Goal: Task Accomplishment & Management: Use online tool/utility

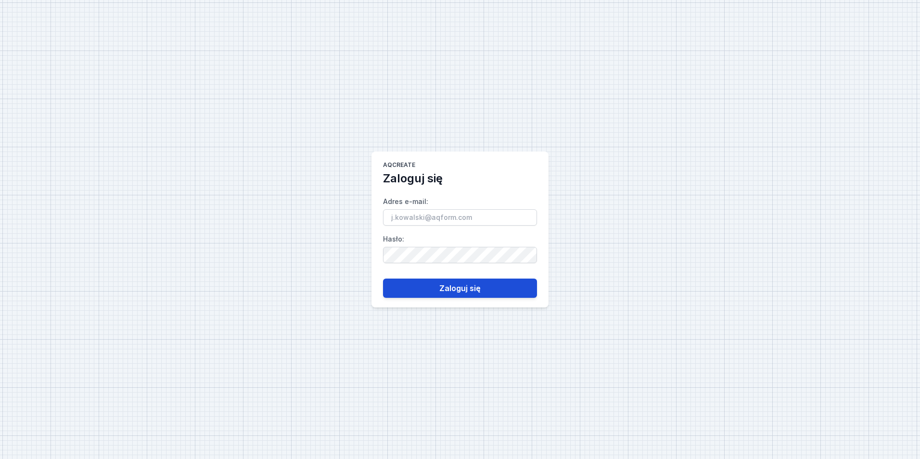
type input "[EMAIL_ADDRESS][PERSON_NAME][DOMAIN_NAME]"
click at [452, 293] on button "Zaloguj się" at bounding box center [460, 288] width 154 height 19
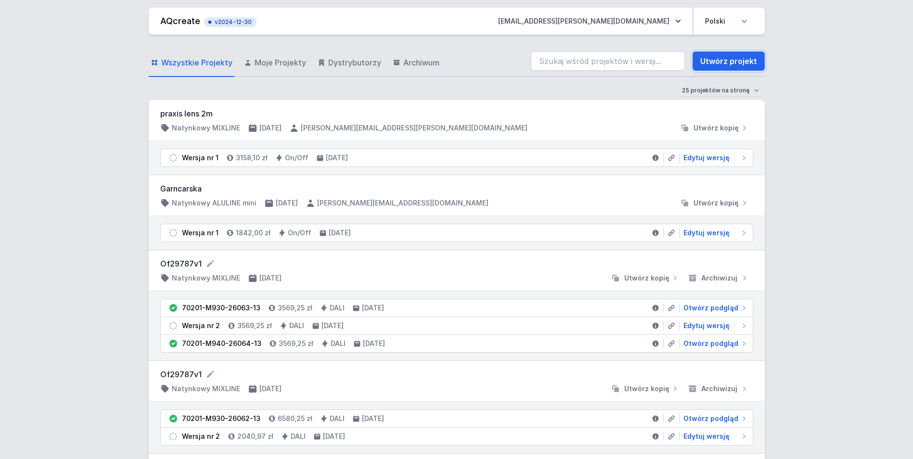
drag, startPoint x: 725, startPoint y: 62, endPoint x: 556, endPoint y: 28, distance: 172.7
click at [725, 62] on link "Utwórz projekt" at bounding box center [728, 60] width 72 height 19
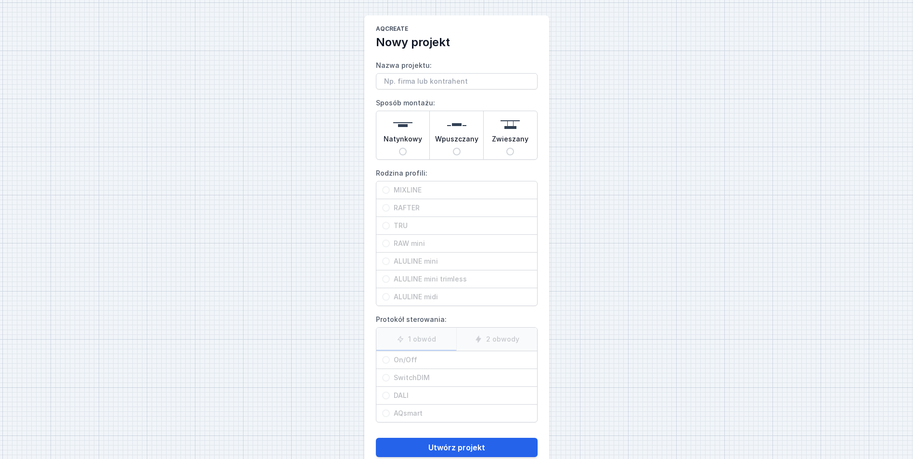
click at [409, 125] on img at bounding box center [402, 124] width 19 height 19
click at [407, 148] on input "Natynkowy" at bounding box center [403, 152] width 8 height 8
radio input "true"
click at [421, 208] on span "RAFTER" at bounding box center [460, 208] width 141 height 10
click at [390, 208] on input "RAFTER" at bounding box center [386, 208] width 8 height 8
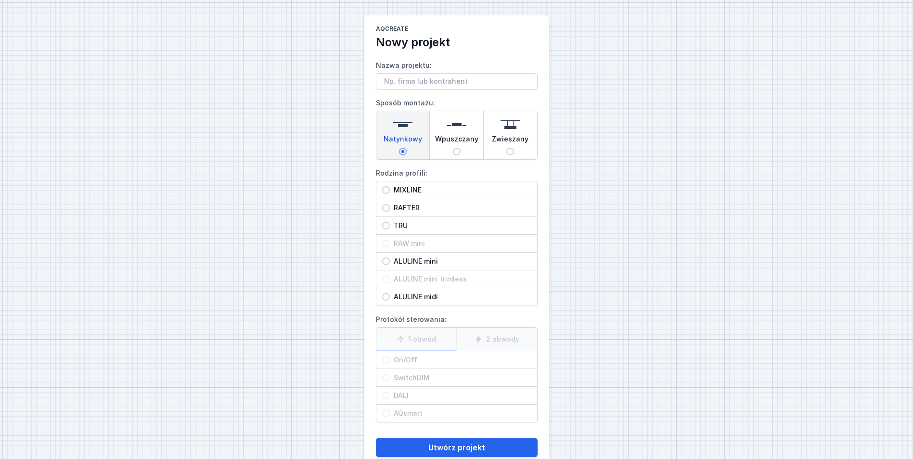
radio input "true"
click at [441, 358] on span "On/Off" at bounding box center [460, 360] width 141 height 10
click at [390, 358] on input "On/Off" at bounding box center [386, 360] width 8 height 8
radio input "true"
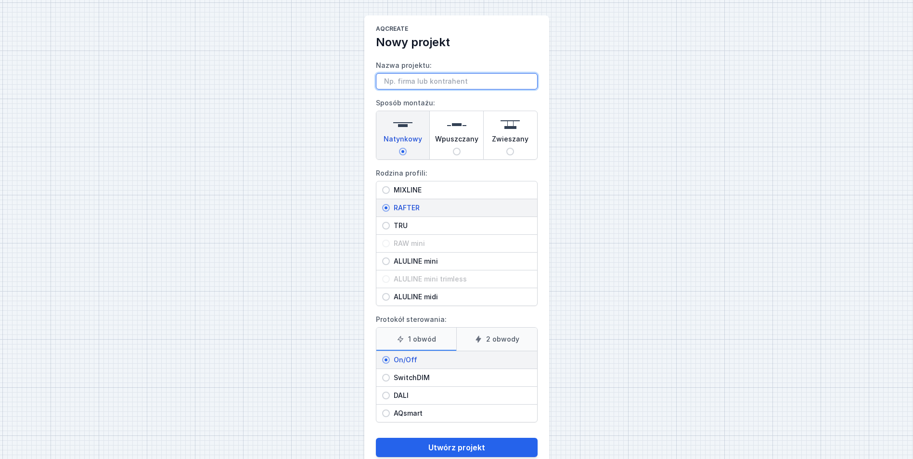
click at [408, 77] on input "Nazwa projektu:" at bounding box center [457, 81] width 162 height 16
paste input "RAFTER points 80"
type input "RAFTER points 80"
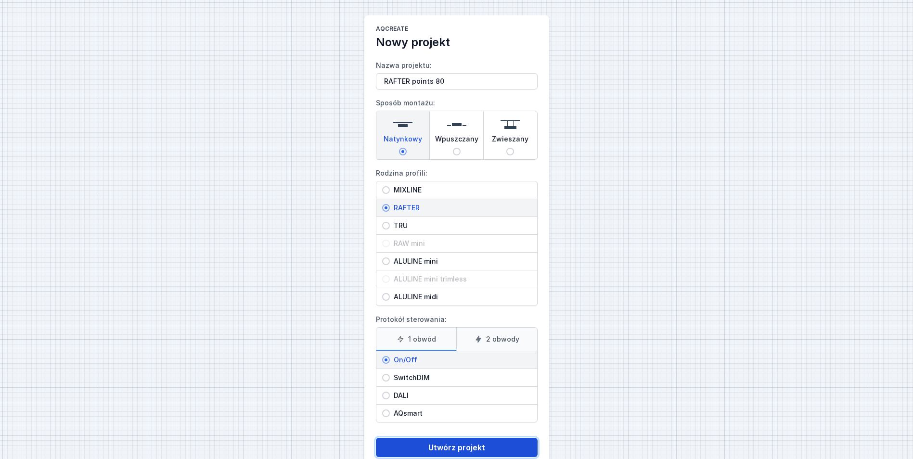
click at [442, 444] on button "Utwórz projekt" at bounding box center [457, 447] width 162 height 19
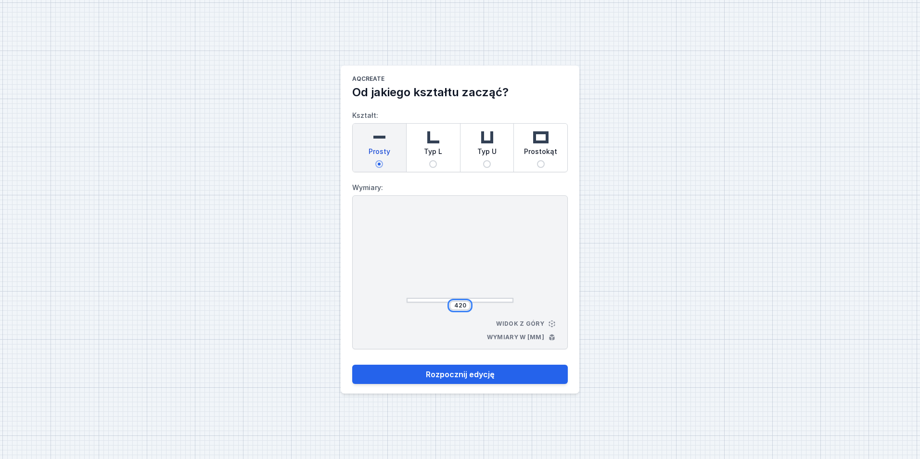
drag, startPoint x: 475, startPoint y: 302, endPoint x: 469, endPoint y: 303, distance: 6.3
click at [475, 302] on div "420" at bounding box center [460, 306] width 107 height 10
click at [467, 304] on input "420" at bounding box center [459, 306] width 15 height 8
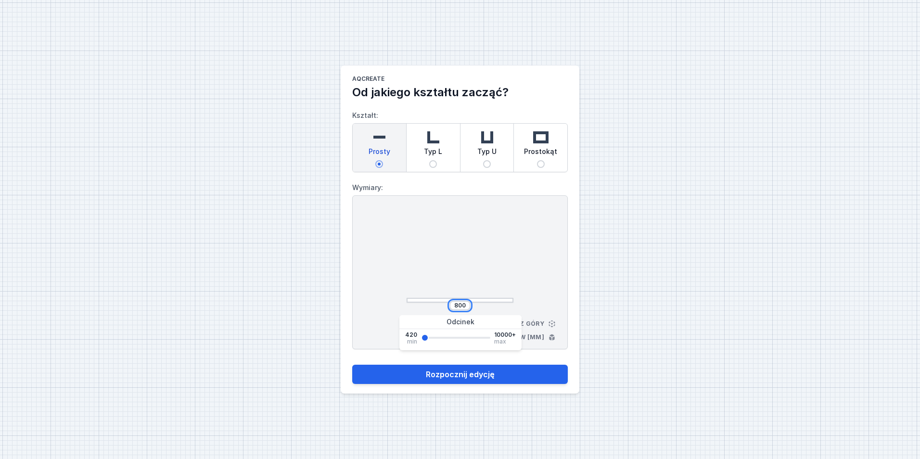
type input "800"
click at [548, 259] on div "800 Widok z góry Wymiary w [mm]" at bounding box center [460, 272] width 216 height 154
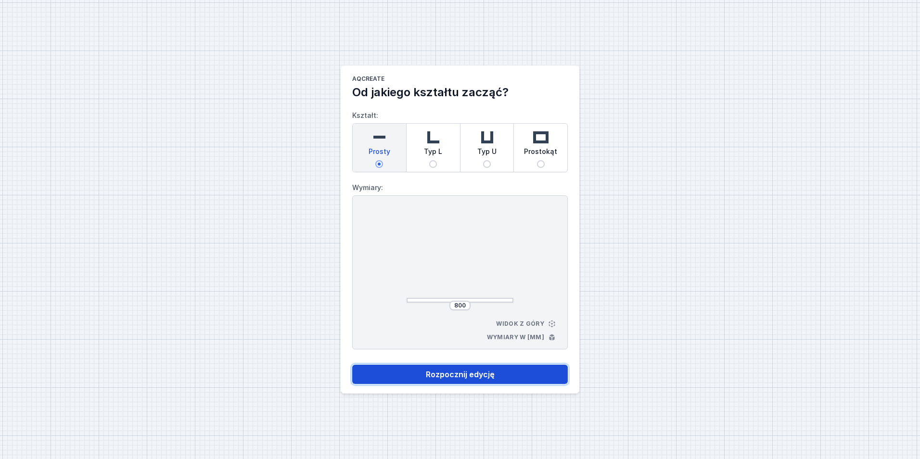
click at [521, 368] on button "Rozpocznij edycję" at bounding box center [460, 374] width 216 height 19
select select "M"
select select "3000"
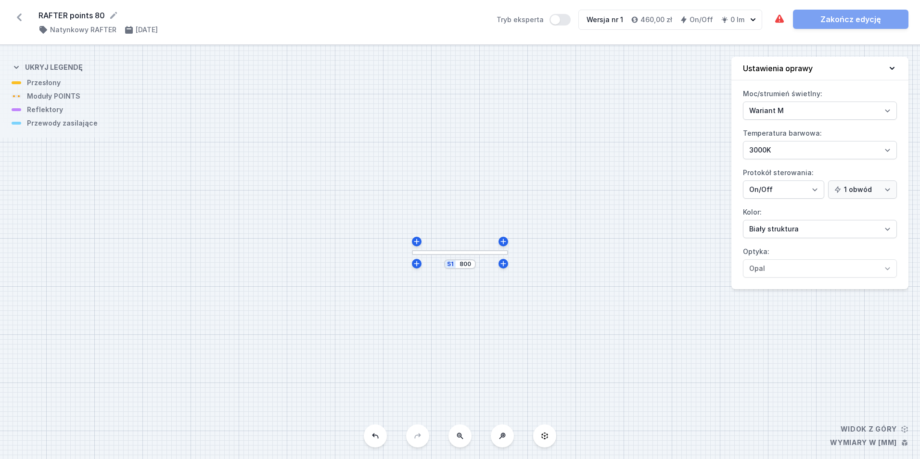
click at [459, 253] on div at bounding box center [460, 252] width 96 height 5
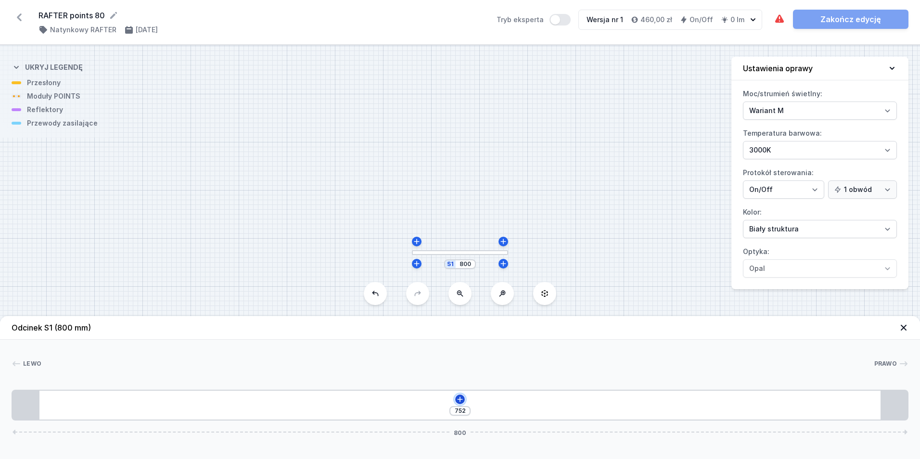
click at [459, 398] on icon at bounding box center [460, 400] width 8 height 8
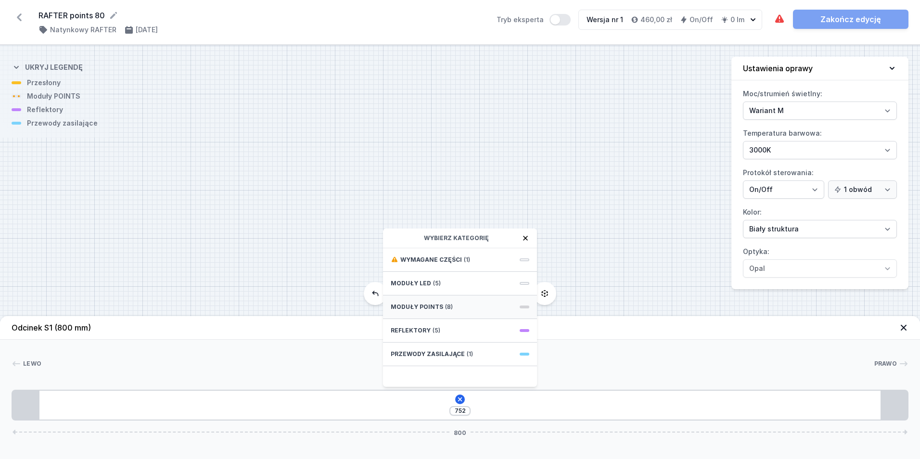
click at [445, 309] on span "(8)" at bounding box center [449, 307] width 8 height 8
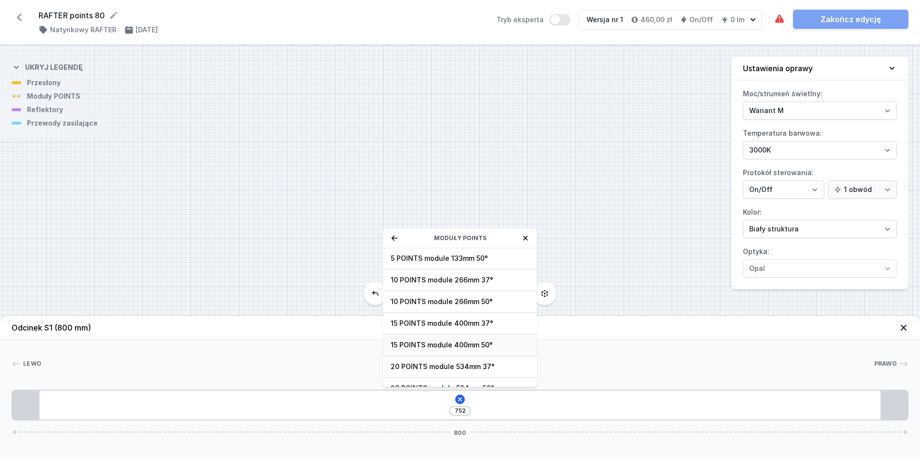
scroll to position [35, 0]
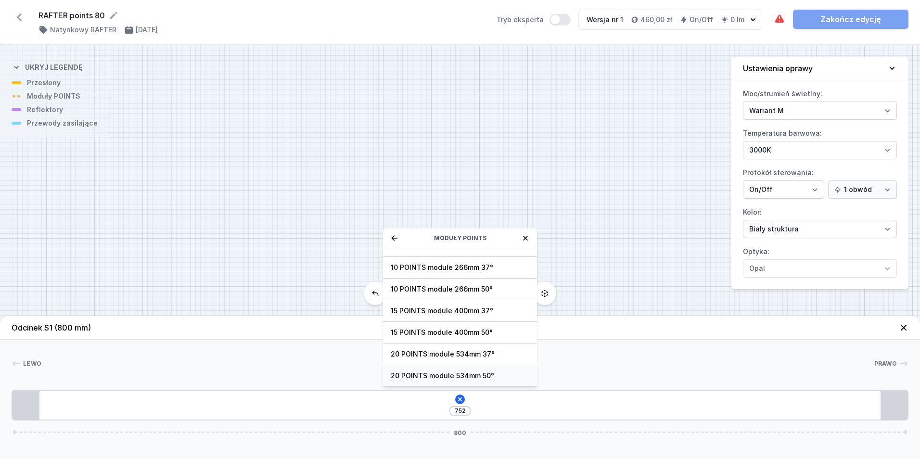
click at [500, 375] on span "20 POINTS module 534mm 50°" at bounding box center [460, 376] width 139 height 10
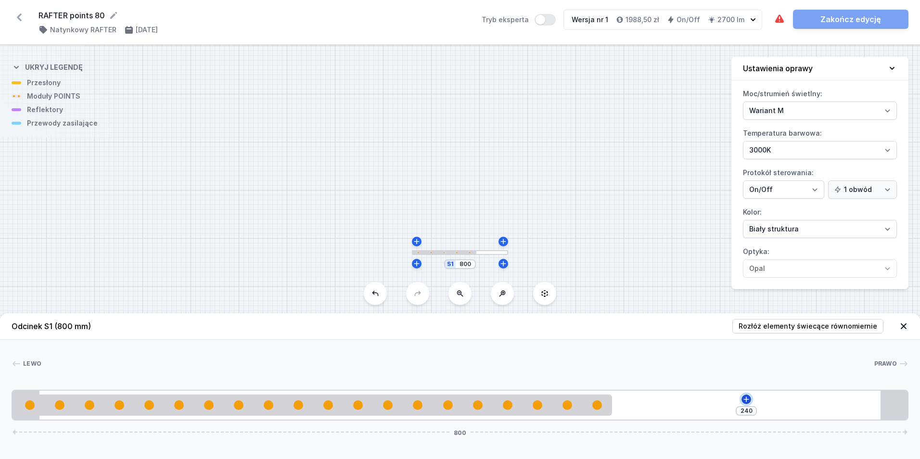
click at [747, 398] on icon at bounding box center [747, 400] width 8 height 8
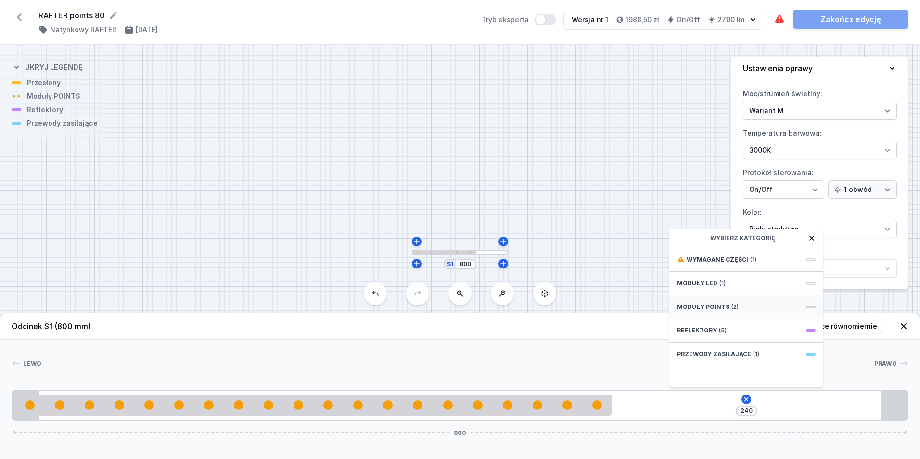
click at [740, 307] on div "Moduły POINTS (2)" at bounding box center [746, 307] width 154 height 24
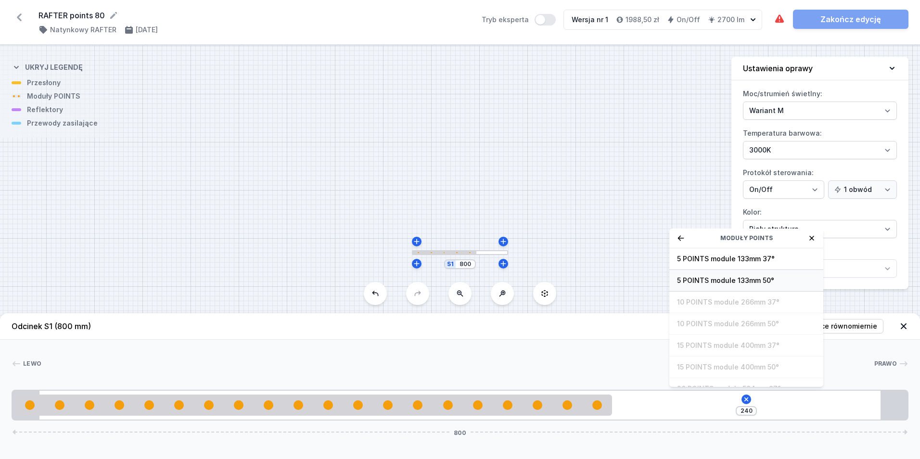
click at [752, 284] on span "5 POINTS module 133mm 50°" at bounding box center [746, 281] width 139 height 10
type input "107"
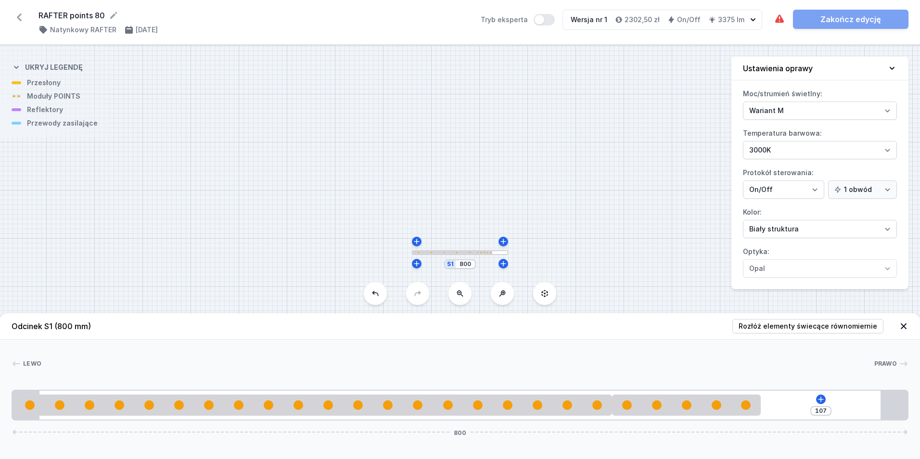
click at [824, 395] on div "107 800" at bounding box center [460, 405] width 897 height 31
click at [822, 397] on icon at bounding box center [821, 400] width 8 height 8
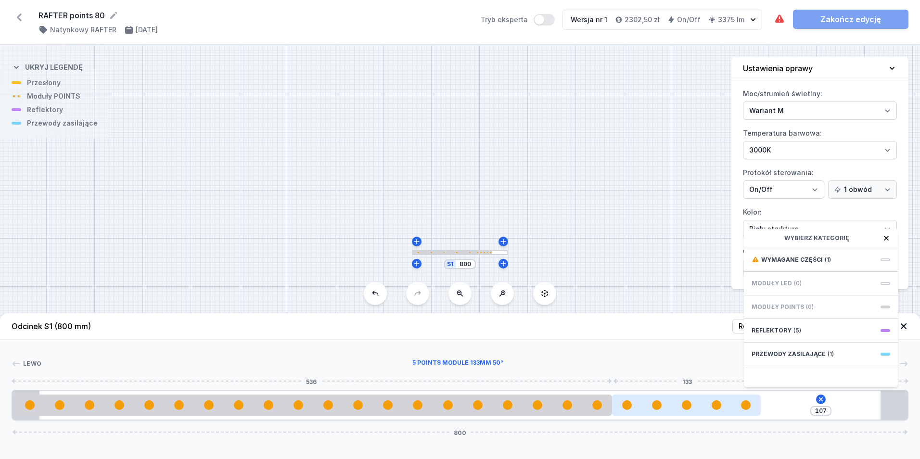
click at [735, 401] on div at bounding box center [686, 405] width 149 height 10
select select "2858"
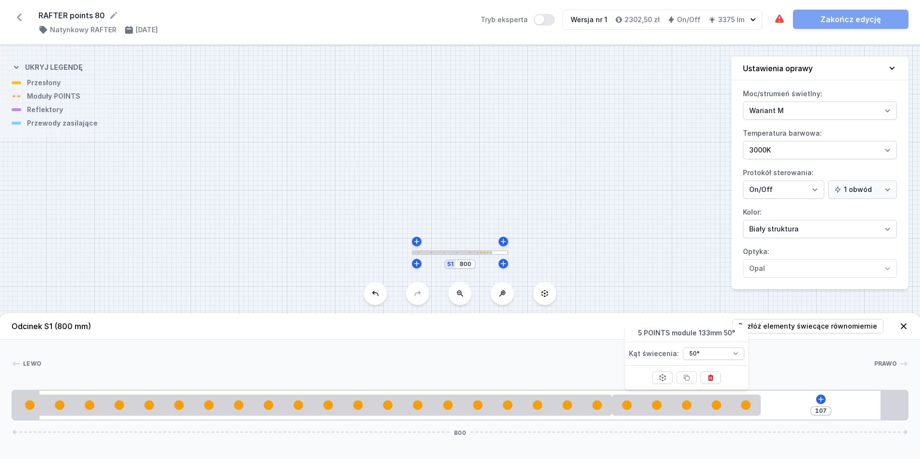
click at [640, 233] on div "S1 800" at bounding box center [460, 252] width 920 height 414
click at [659, 402] on div at bounding box center [657, 405] width 10 height 10
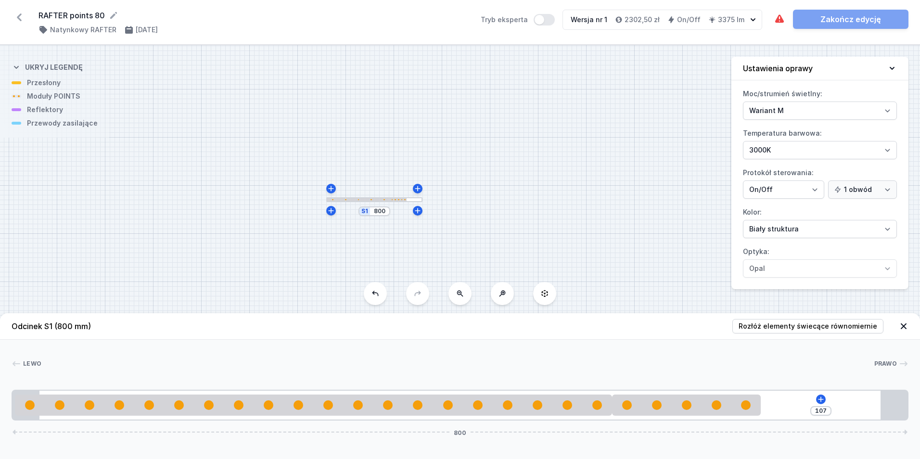
drag, startPoint x: 679, startPoint y: 225, endPoint x: 492, endPoint y: 145, distance: 202.8
click at [491, 143] on div "S1 800" at bounding box center [460, 252] width 920 height 414
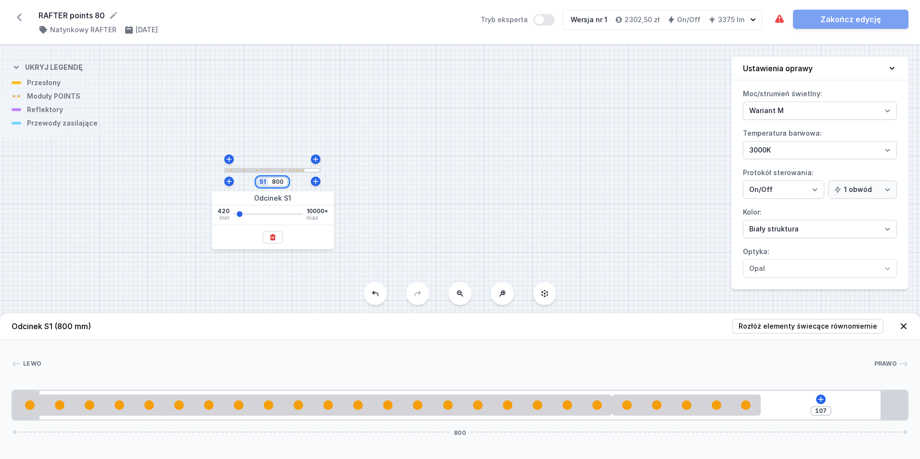
drag, startPoint x: 277, startPoint y: 183, endPoint x: 287, endPoint y: 187, distance: 10.8
click at [285, 186] on div "S1 800" at bounding box center [272, 182] width 32 height 10
type input "820"
type input "127"
click at [482, 198] on div "S1 820" at bounding box center [460, 252] width 920 height 414
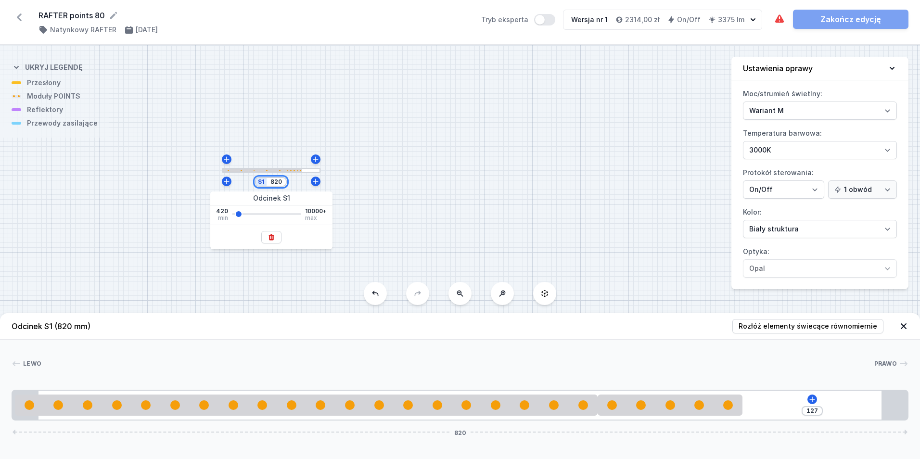
click at [277, 184] on input "820" at bounding box center [276, 182] width 15 height 8
type input "830"
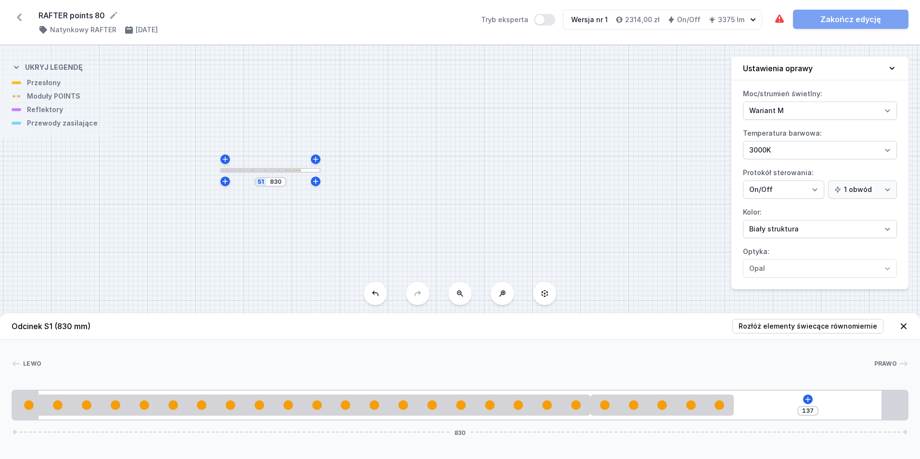
click at [406, 200] on div "S1 830" at bounding box center [460, 252] width 920 height 414
click at [813, 398] on div "137 830" at bounding box center [460, 405] width 897 height 31
click at [810, 396] on icon at bounding box center [808, 400] width 8 height 8
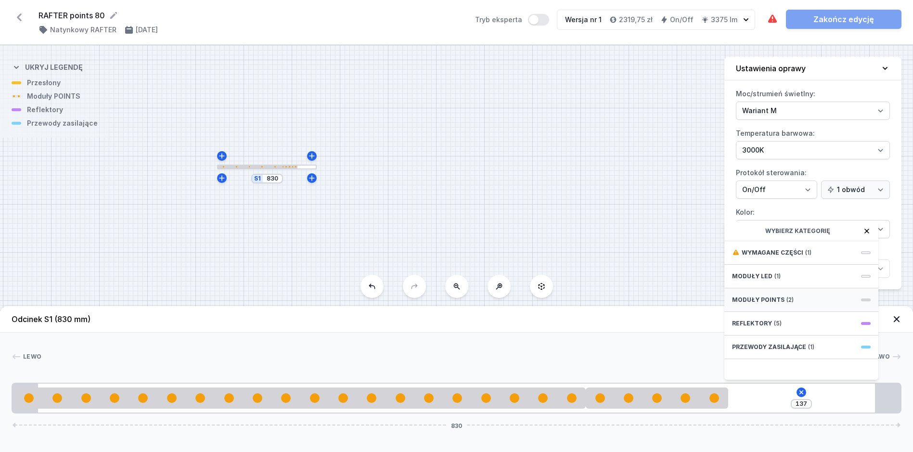
click at [808, 307] on div "Moduły POINTS (2)" at bounding box center [801, 300] width 154 height 24
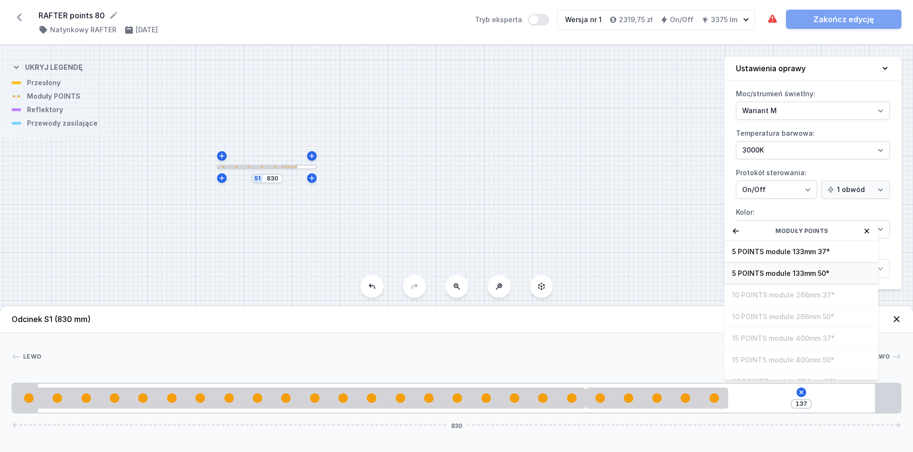
click at [816, 278] on span "5 POINTS module 133mm 50°" at bounding box center [801, 274] width 139 height 10
type input "4"
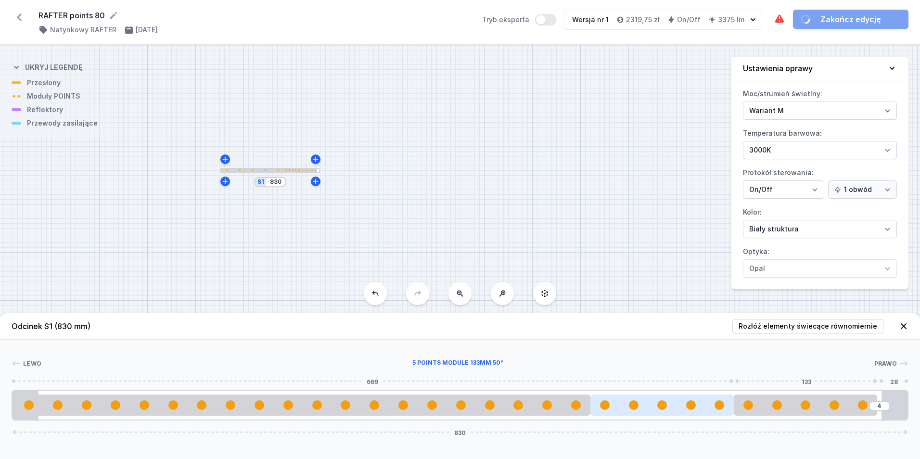
click at [707, 408] on div at bounding box center [661, 405] width 143 height 10
select select "2858"
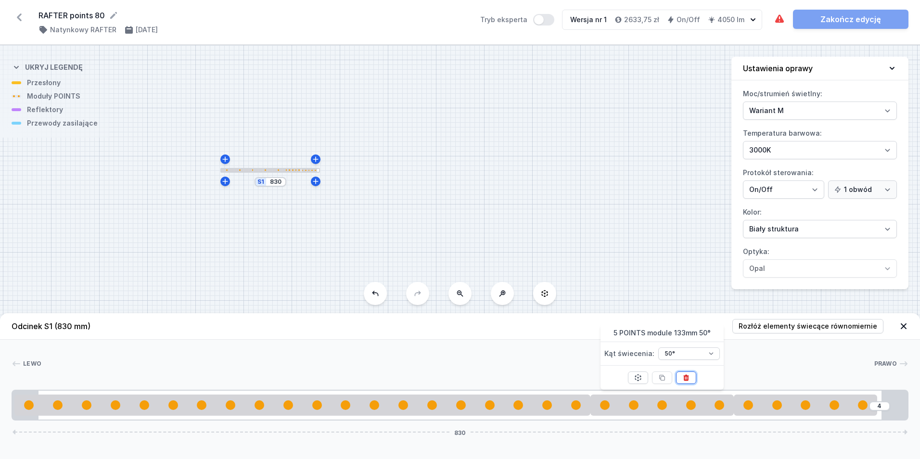
click at [688, 376] on button at bounding box center [686, 378] width 20 height 13
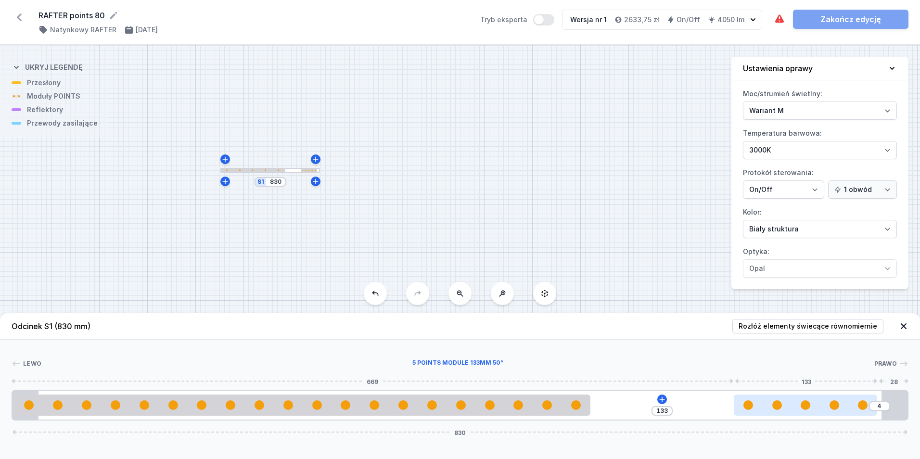
type input "17"
type input "120"
click at [748, 397] on div at bounding box center [805, 405] width 143 height 21
click at [767, 410] on div at bounding box center [791, 405] width 143 height 21
select select "2858"
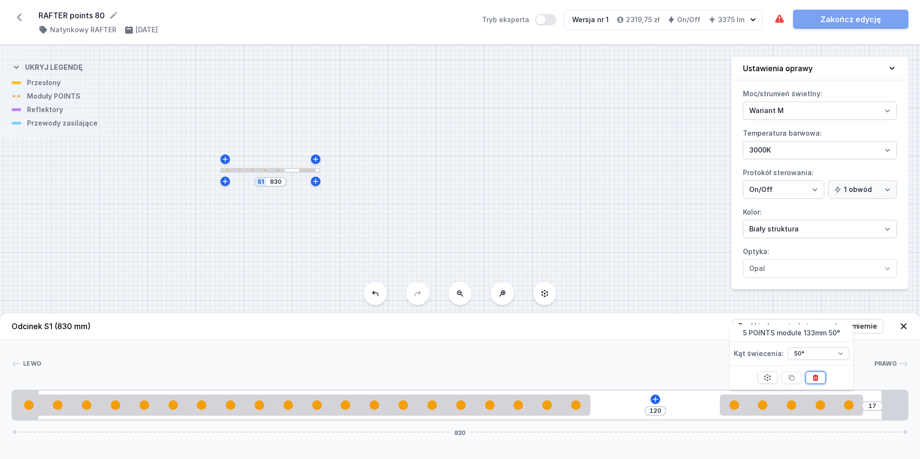
click at [816, 373] on button at bounding box center [816, 378] width 20 height 13
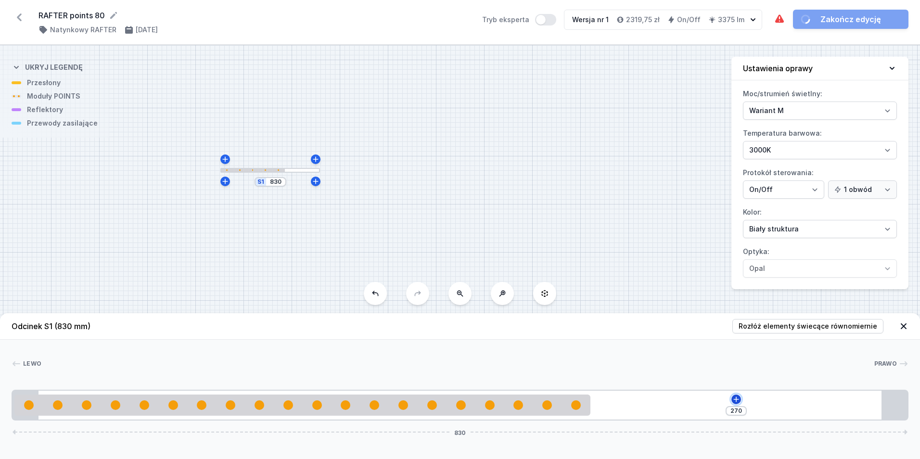
click at [735, 398] on icon at bounding box center [736, 400] width 8 height 8
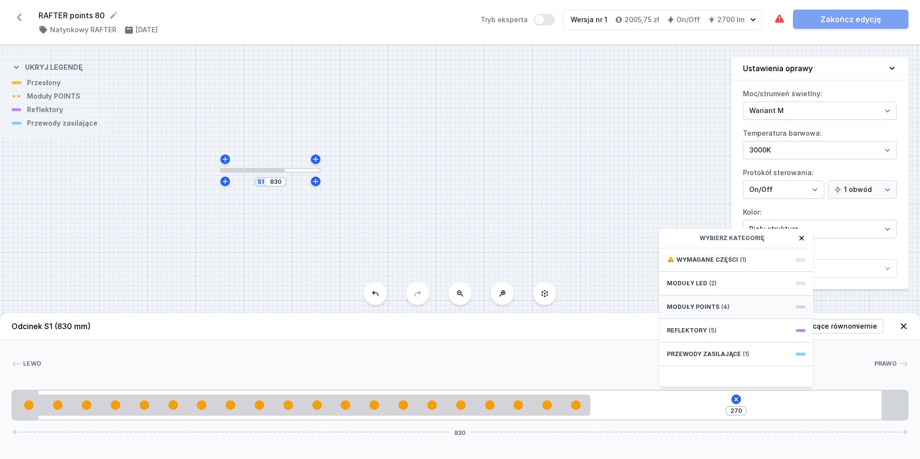
click at [739, 309] on div "Moduły POINTS (4)" at bounding box center [736, 307] width 154 height 24
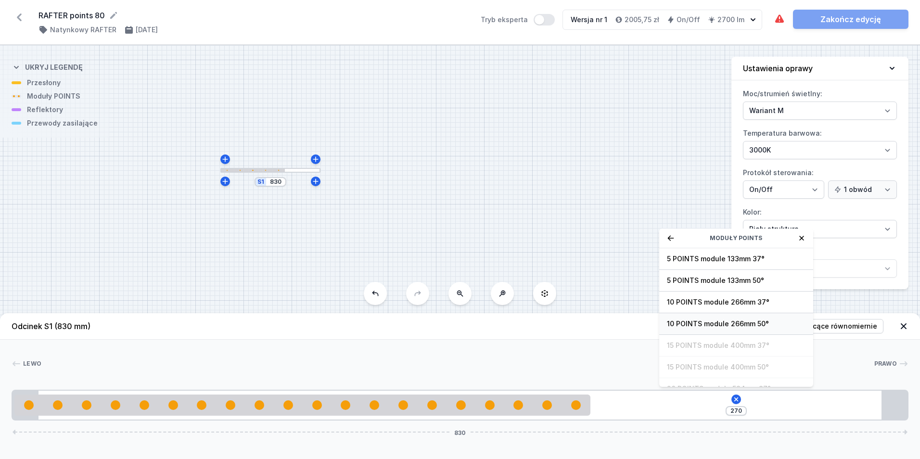
click at [774, 324] on span "10 POINTS module 266mm 50°" at bounding box center [736, 324] width 139 height 10
type input "4"
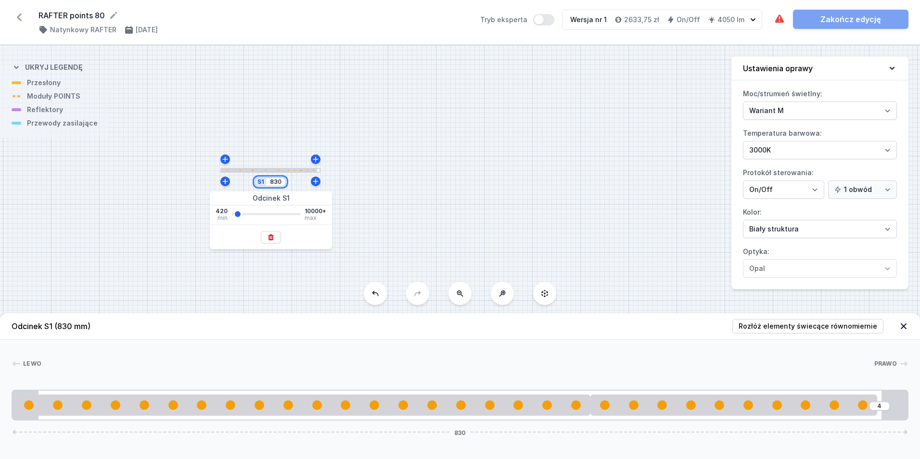
drag, startPoint x: 280, startPoint y: 184, endPoint x: 272, endPoint y: 182, distance: 7.5
click at [272, 182] on input "830" at bounding box center [275, 182] width 15 height 8
type input "826"
click at [485, 136] on div "S1 826" at bounding box center [460, 252] width 920 height 414
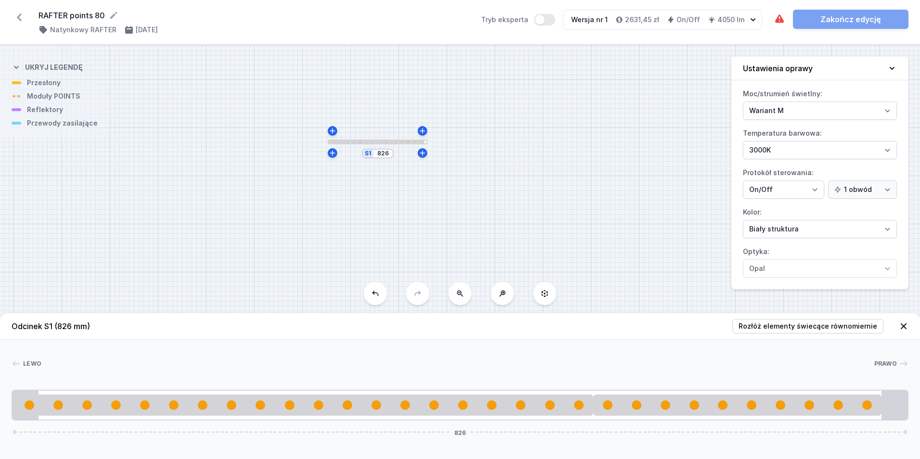
drag, startPoint x: 382, startPoint y: 246, endPoint x: 490, endPoint y: 221, distance: 110.6
click at [490, 221] on div "S1 826" at bounding box center [460, 252] width 920 height 414
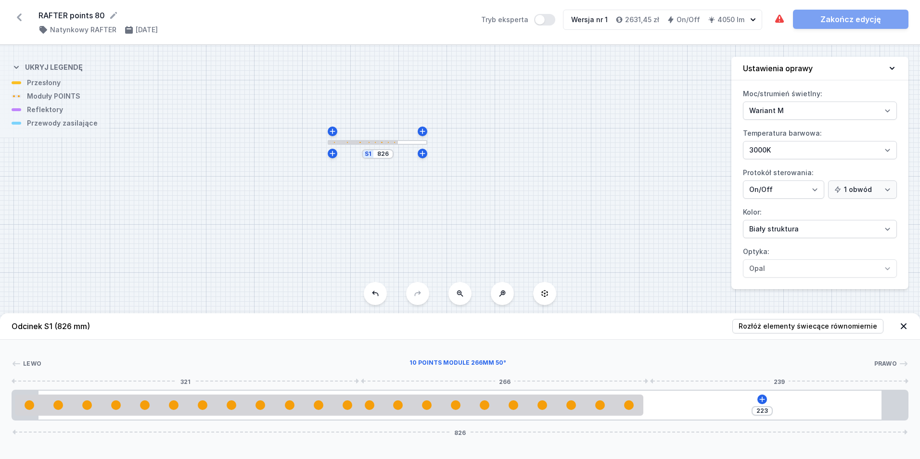
drag, startPoint x: 736, startPoint y: 410, endPoint x: 754, endPoint y: 414, distance: 18.7
click at [563, 411] on div at bounding box center [499, 405] width 288 height 21
click at [760, 400] on icon at bounding box center [761, 400] width 8 height 8
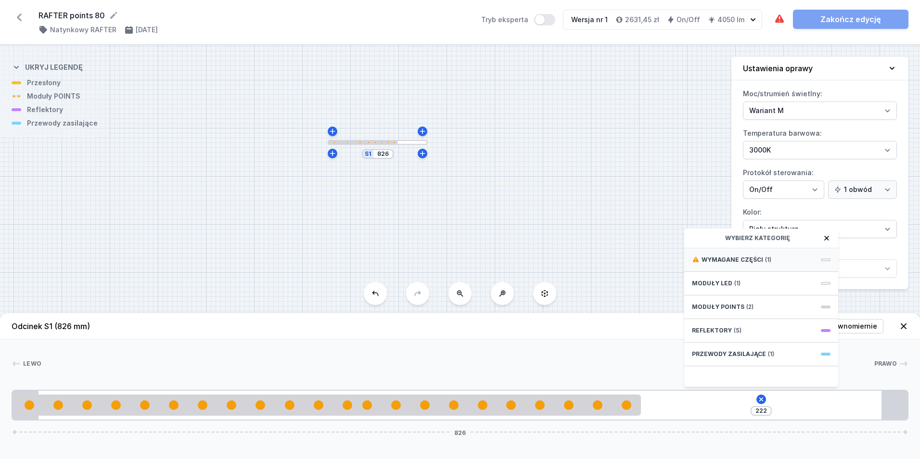
click at [776, 259] on div "Wymagane części (1)" at bounding box center [761, 260] width 154 height 24
click at [775, 258] on span "Hole for power supply cable" at bounding box center [761, 259] width 139 height 10
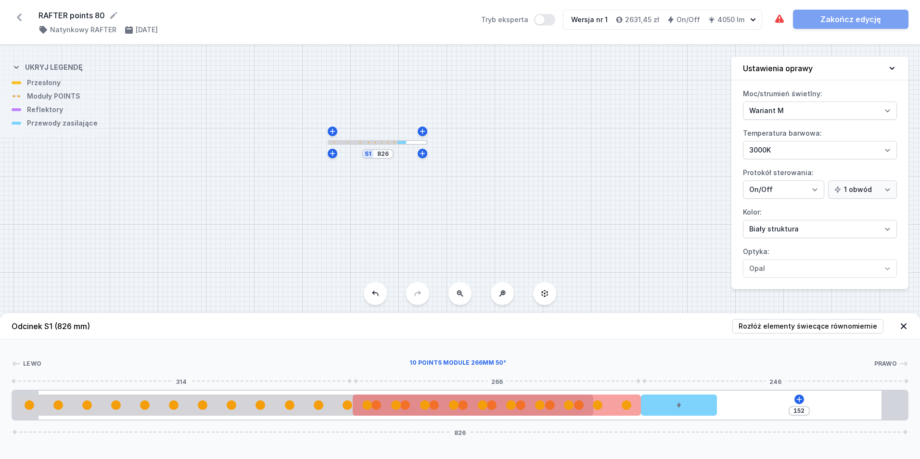
drag, startPoint x: 586, startPoint y: 409, endPoint x: 637, endPoint y: 405, distance: 50.6
click at [637, 405] on div at bounding box center [497, 405] width 288 height 10
type input "31"
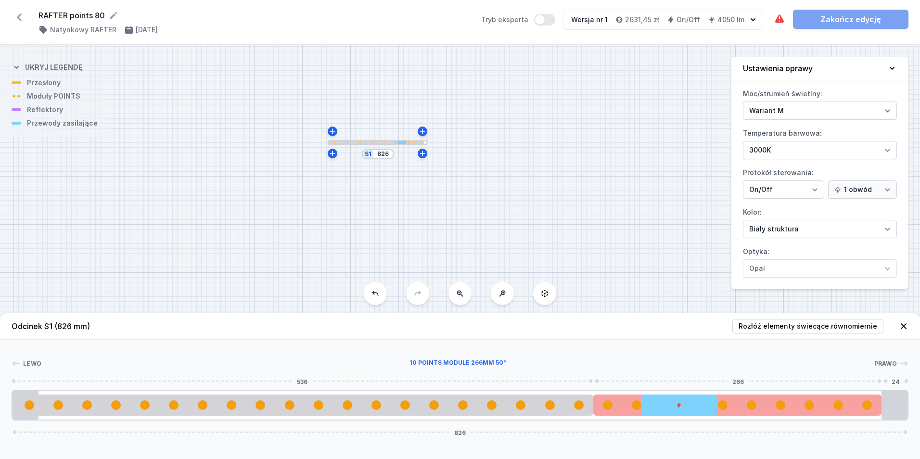
drag, startPoint x: 637, startPoint y: 405, endPoint x: 878, endPoint y: 396, distance: 241.8
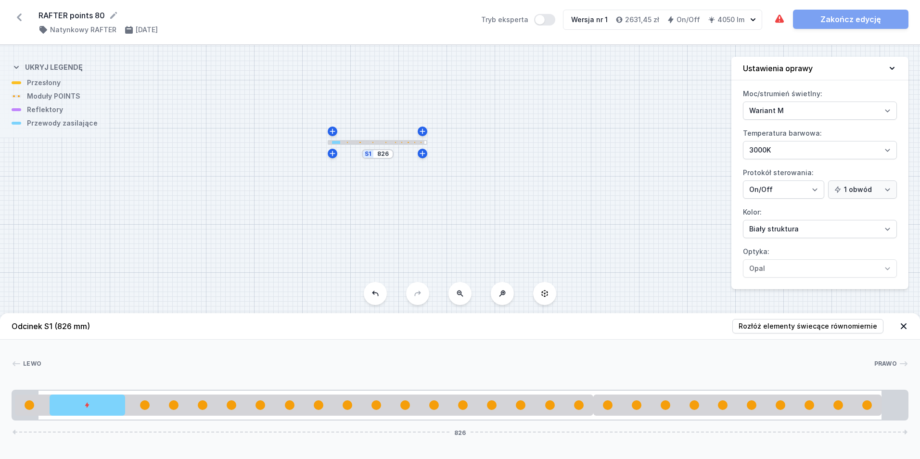
drag, startPoint x: 671, startPoint y: 408, endPoint x: 64, endPoint y: 421, distance: 607.0
click at [64, 421] on div "Odcinek S1 (826 mm) Rozłóż elementy świecące równomiernie Lewo Prawo 1 2 3 4 1 …" at bounding box center [460, 386] width 920 height 146
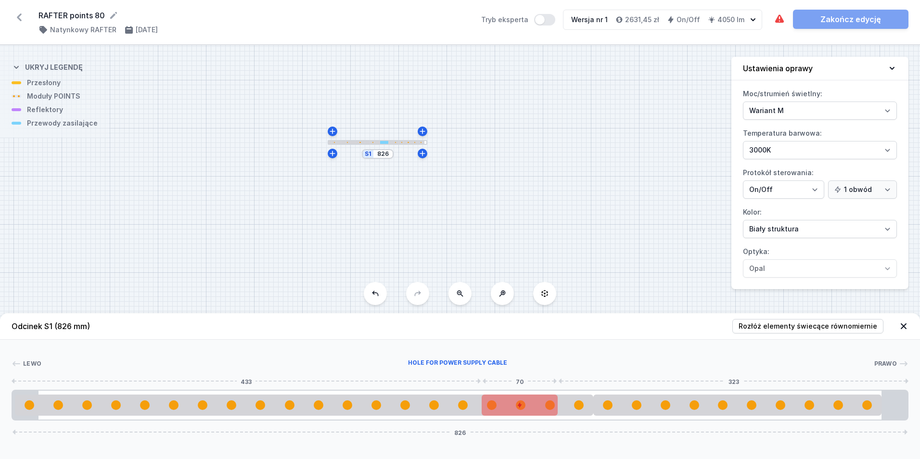
drag, startPoint x: 104, startPoint y: 407, endPoint x: 514, endPoint y: 405, distance: 410.5
click at [514, 405] on div at bounding box center [520, 405] width 76 height 21
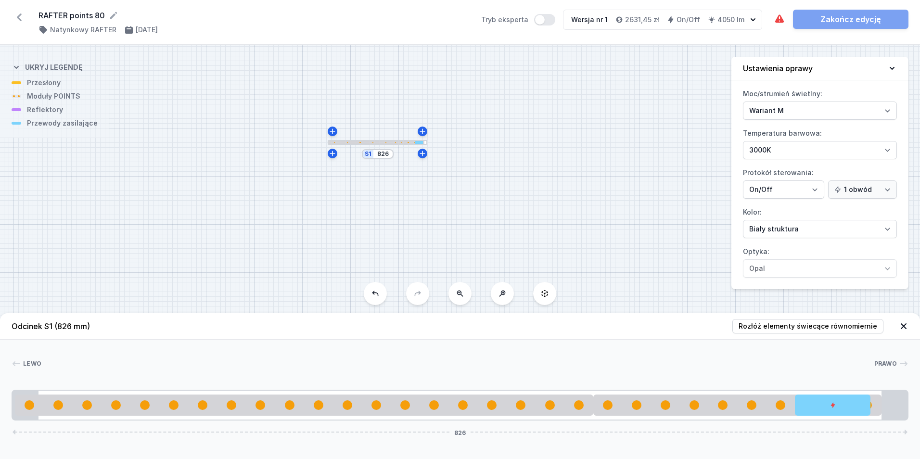
drag, startPoint x: 546, startPoint y: 410, endPoint x: 911, endPoint y: 400, distance: 364.9
drag, startPoint x: 847, startPoint y: 410, endPoint x: 612, endPoint y: 421, distance: 236.0
click at [612, 421] on div "Odcinek S1 (826 mm) Rozłóż elementy świecące równomiernie Lewo Prawo 1 2 3 4 1 …" at bounding box center [460, 386] width 920 height 146
drag, startPoint x: 603, startPoint y: 413, endPoint x: 1030, endPoint y: 394, distance: 428.3
